Goal: Find specific page/section: Find specific page/section

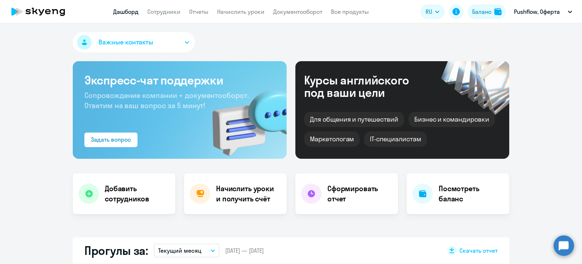
select select "30"
click at [170, 12] on link "Сотрудники" at bounding box center [163, 11] width 33 height 7
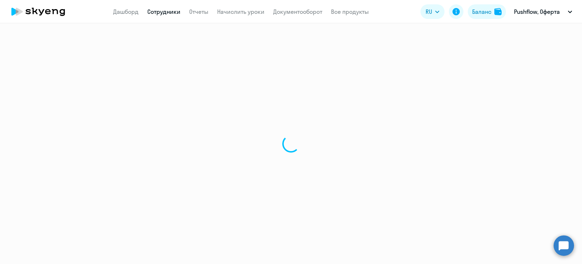
select select "30"
